Goal: Obtain resource: Download file/media

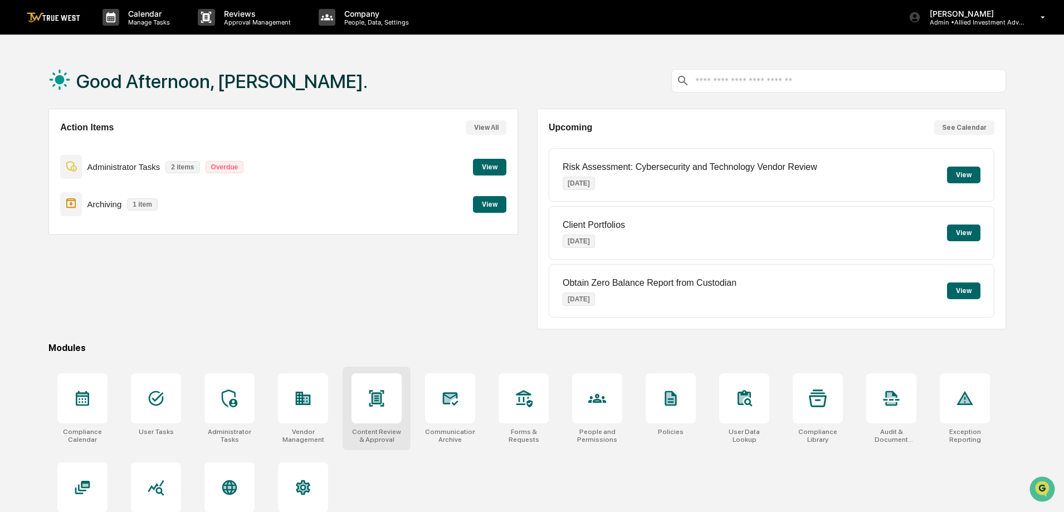
click at [387, 405] on div at bounding box center [377, 398] width 50 height 50
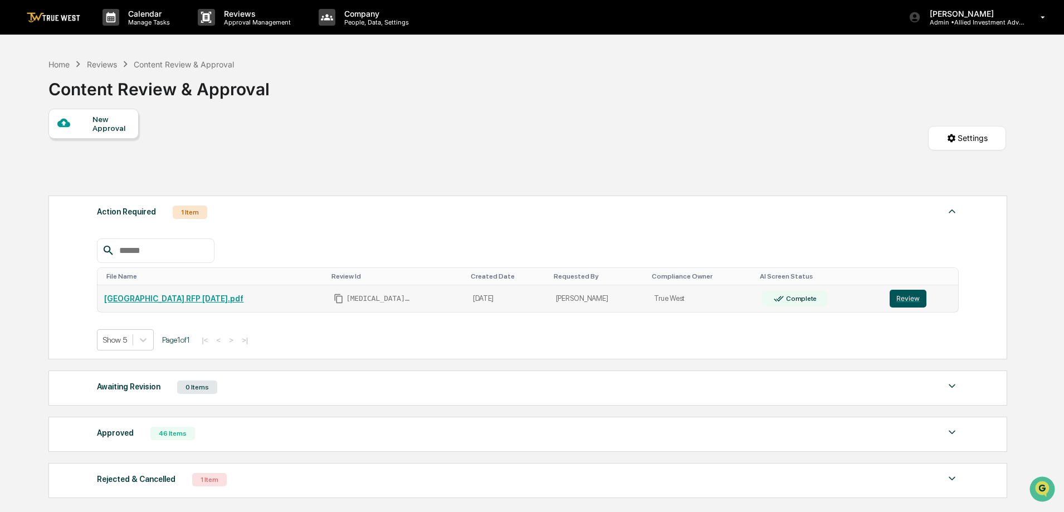
click at [906, 298] on button "Review" at bounding box center [908, 299] width 37 height 18
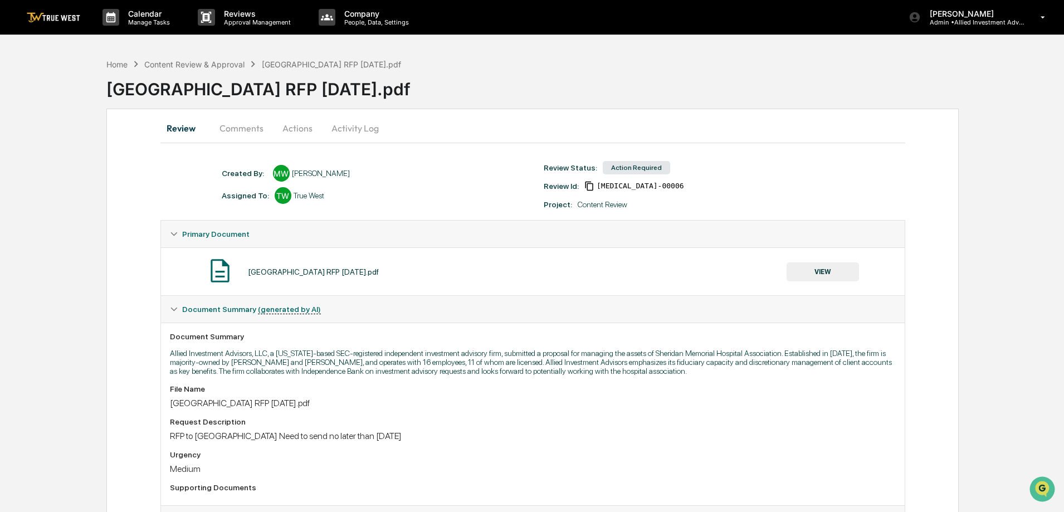
click at [820, 275] on button "VIEW" at bounding box center [823, 271] width 72 height 19
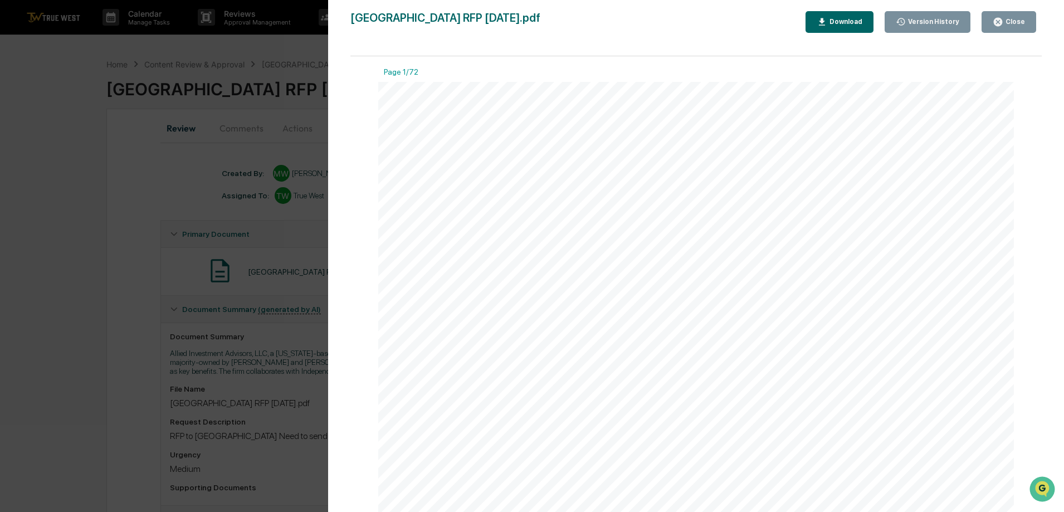
scroll to position [279, 0]
click at [1004, 19] on icon "button" at bounding box center [998, 22] width 11 height 11
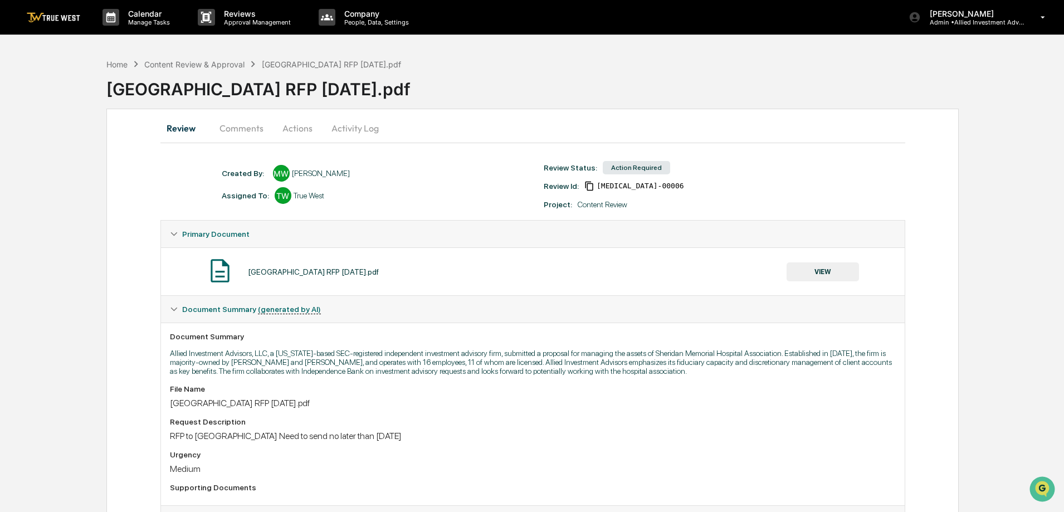
click at [47, 14] on img at bounding box center [53, 17] width 53 height 11
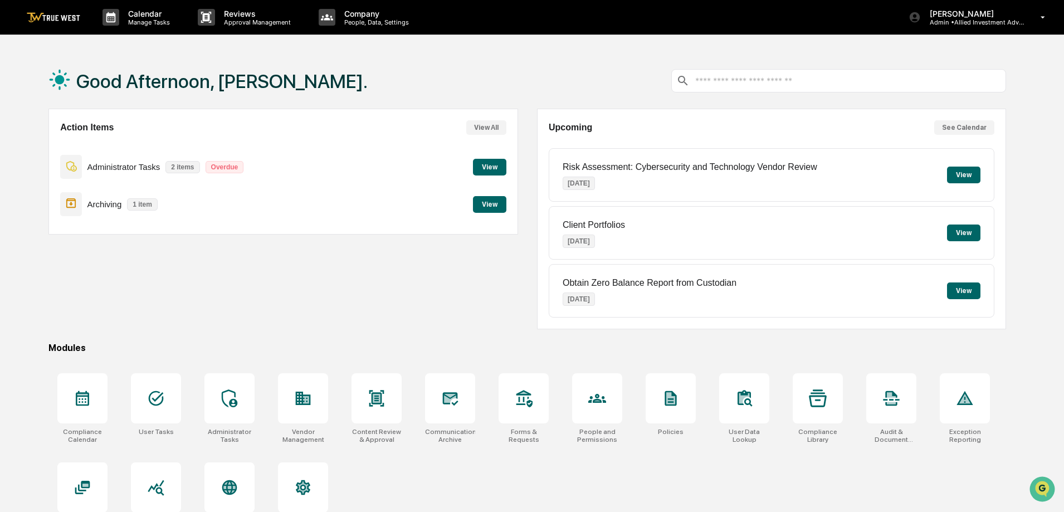
click at [490, 205] on button "View" at bounding box center [489, 204] width 33 height 17
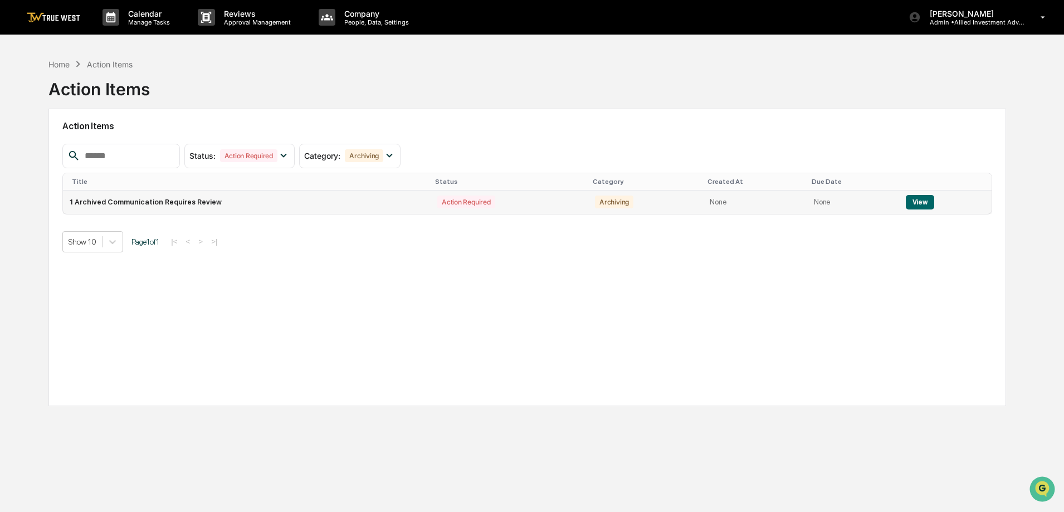
click at [919, 201] on button "View" at bounding box center [920, 202] width 28 height 14
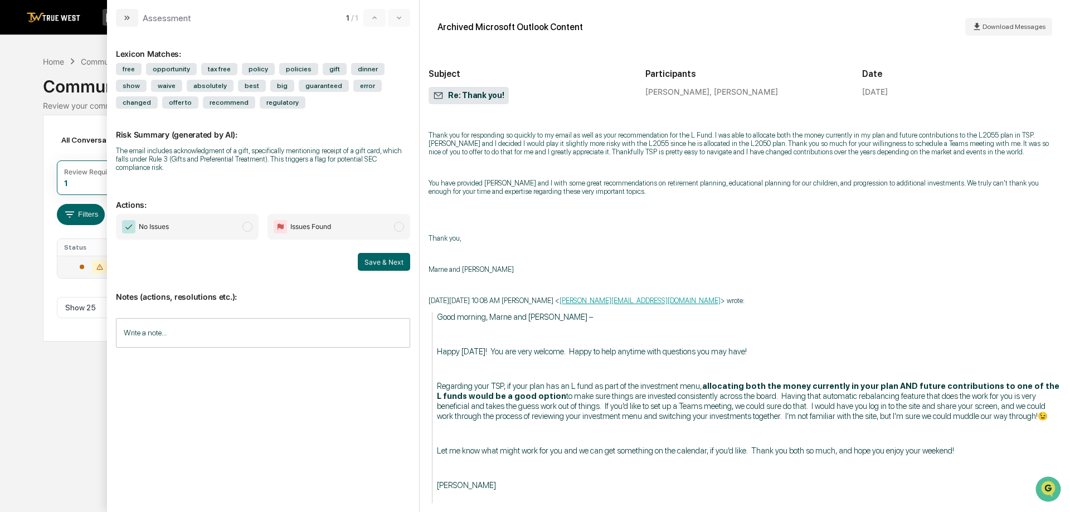
scroll to position [1672, 0]
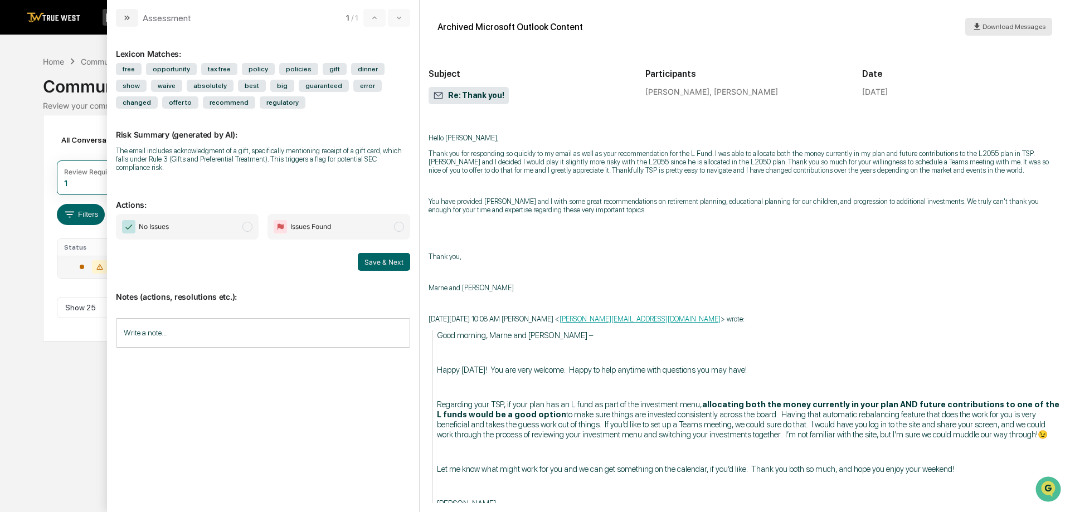
click at [1010, 25] on span "Download Messages" at bounding box center [1014, 27] width 63 height 8
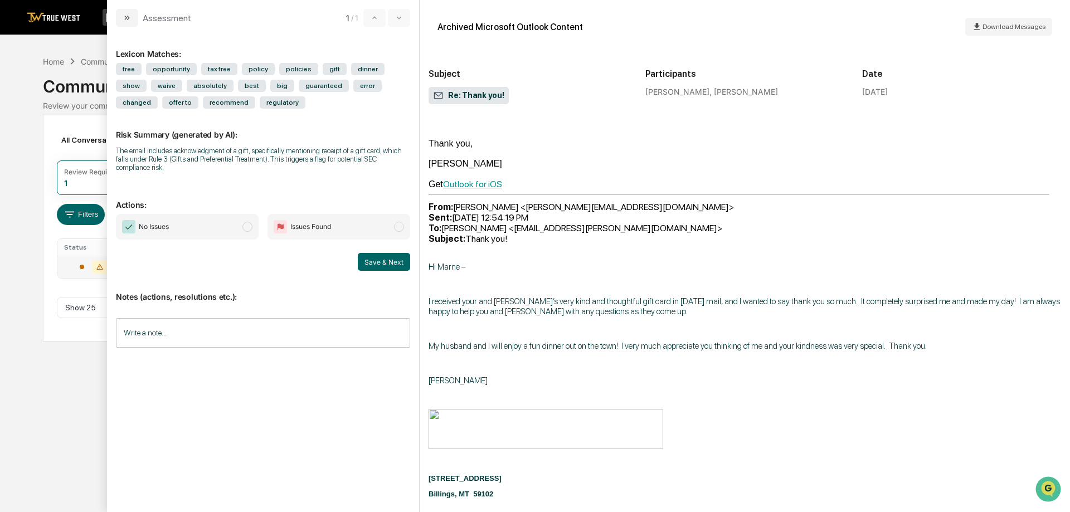
scroll to position [0, 0]
